Goal: Information Seeking & Learning: Compare options

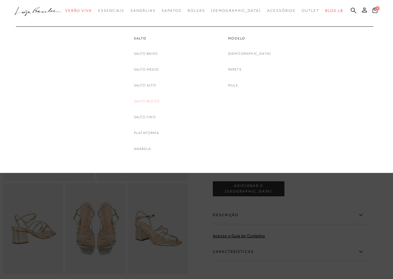
click at [152, 99] on link "Salto Bloco" at bounding box center [147, 101] width 26 height 7
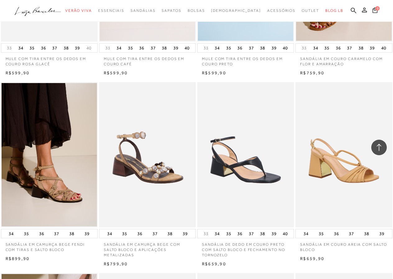
scroll to position [559, 0]
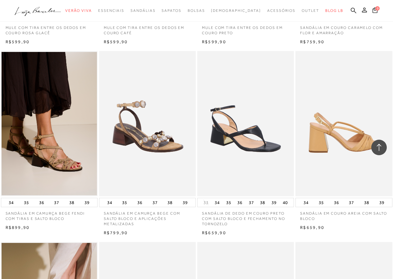
click at [342, 128] on img at bounding box center [344, 123] width 96 height 145
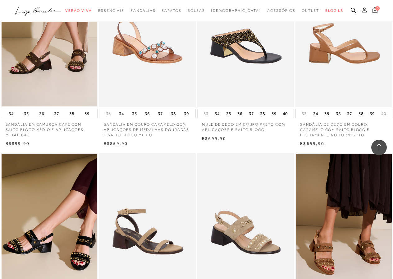
scroll to position [963, 0]
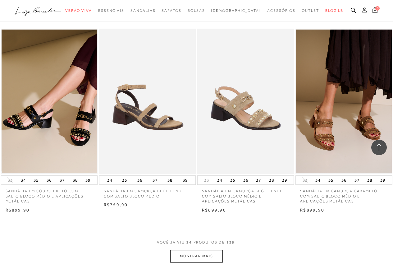
click at [202, 256] on button "MOSTRAR MAIS" at bounding box center [196, 256] width 52 height 12
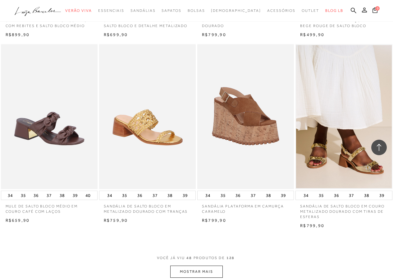
scroll to position [2176, 0]
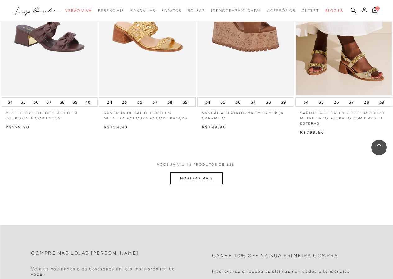
click at [215, 179] on button "MOSTRAR MAIS" at bounding box center [196, 178] width 52 height 12
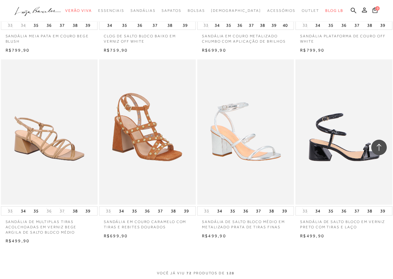
scroll to position [3294, 0]
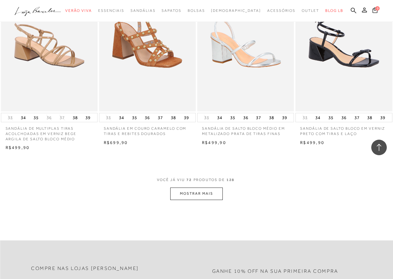
click at [212, 195] on button "MOSTRAR MAIS" at bounding box center [196, 193] width 52 height 12
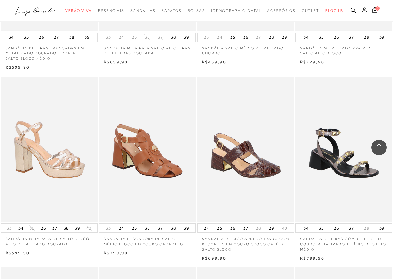
scroll to position [4071, 0]
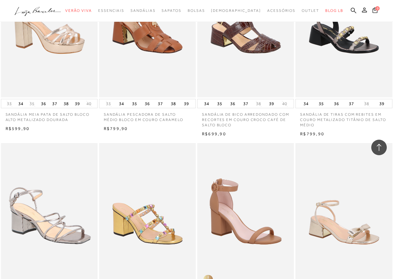
click at [57, 225] on img at bounding box center [50, 215] width 96 height 145
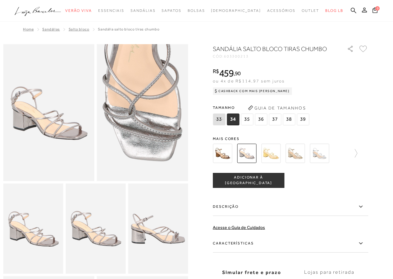
click at [323, 153] on img at bounding box center [319, 153] width 19 height 19
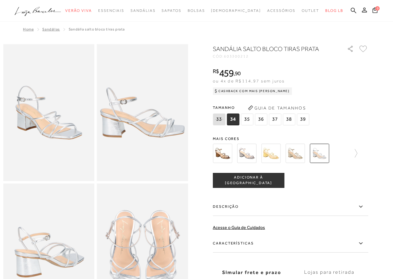
click at [302, 154] on img at bounding box center [295, 153] width 19 height 19
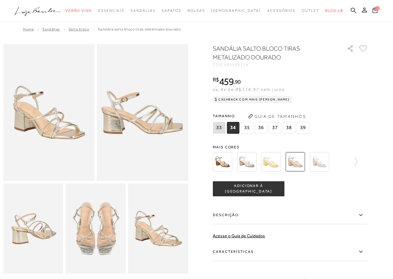
click at [57, 117] on img at bounding box center [48, 112] width 91 height 137
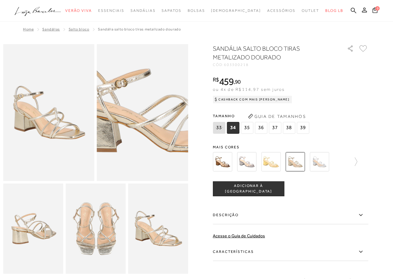
click at [129, 117] on img at bounding box center [157, 110] width 182 height 274
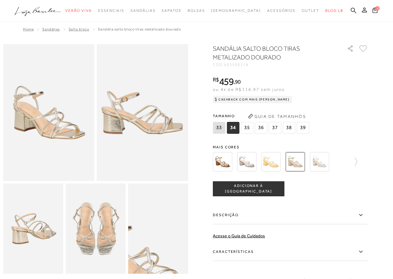
click at [179, 207] on img at bounding box center [139, 253] width 120 height 180
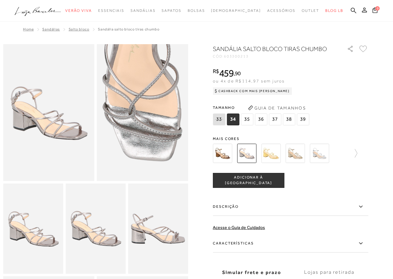
click at [294, 155] on img at bounding box center [295, 153] width 19 height 19
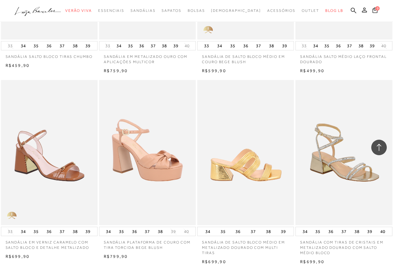
scroll to position [4413, 0]
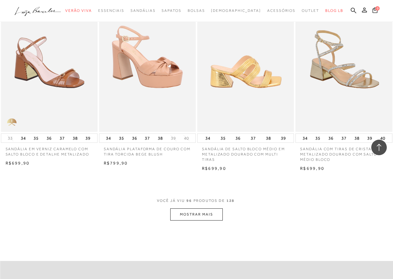
click at [197, 217] on button "MOSTRAR MAIS" at bounding box center [196, 214] width 52 height 12
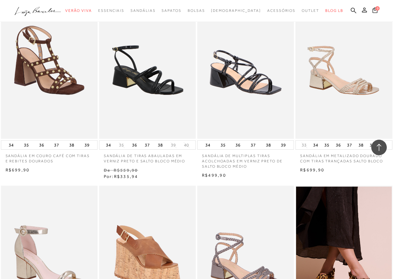
scroll to position [5252, 0]
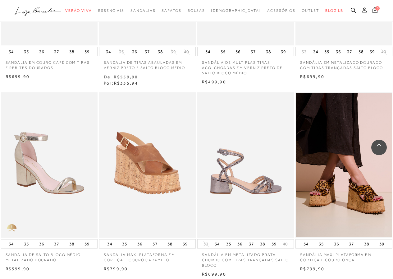
click at [259, 189] on img at bounding box center [246, 164] width 96 height 145
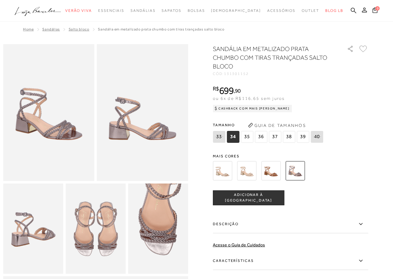
click at [248, 168] on img at bounding box center [246, 170] width 19 height 19
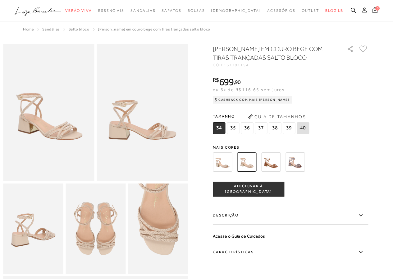
click at [224, 162] on img at bounding box center [222, 161] width 19 height 19
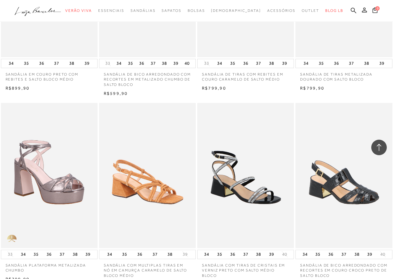
scroll to position [1492, 0]
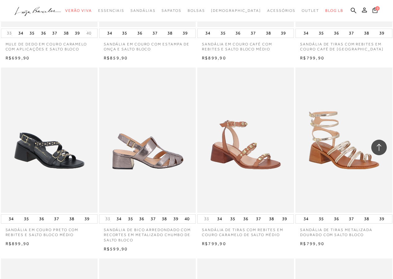
click at [167, 168] on img at bounding box center [148, 139] width 96 height 145
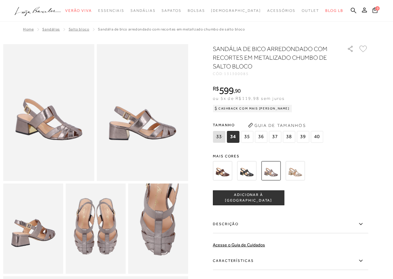
click at [296, 171] on img at bounding box center [295, 170] width 19 height 19
